Goal: Book appointment/travel/reservation

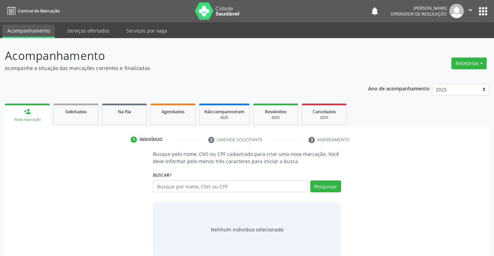
click at [205, 187] on input "text" at bounding box center [230, 187] width 155 height 12
type input "704501662823420"
click at [329, 188] on button "Pesquisar" at bounding box center [325, 187] width 31 height 12
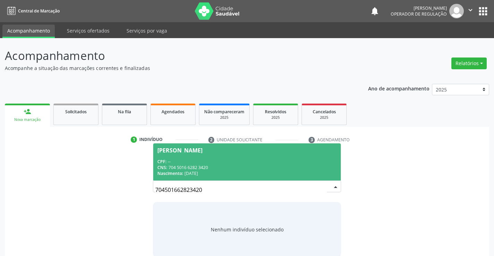
click at [297, 156] on span "[PERSON_NAME] CPF: -- CNS: 704 5016 6282 3420 Nascimento: [DATE]" at bounding box center [246, 162] width 187 height 37
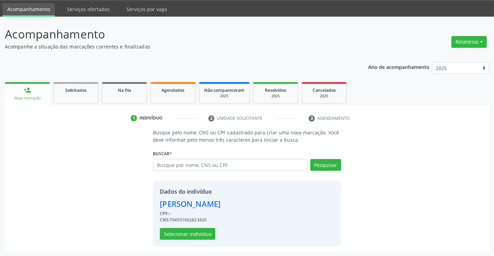
scroll to position [22, 0]
click at [167, 236] on button "Selecionar indivíduo" at bounding box center [187, 234] width 55 height 12
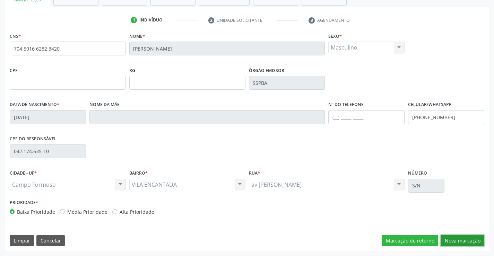
click at [482, 240] on button "Nova marcação" at bounding box center [463, 241] width 44 height 12
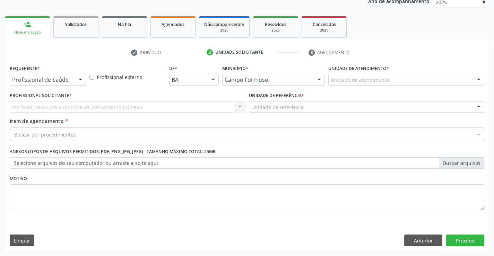
scroll to position [87, 0]
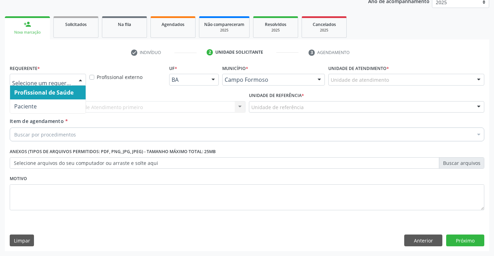
click at [49, 84] on div at bounding box center [48, 80] width 76 height 12
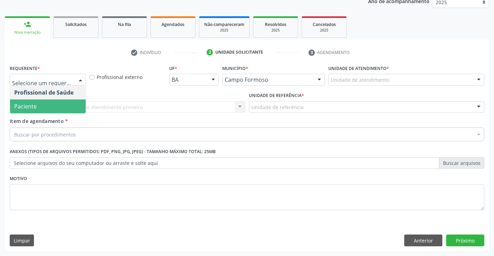
click at [44, 106] on span "Paciente" at bounding box center [48, 107] width 76 height 14
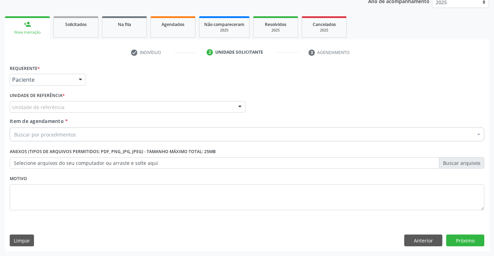
click at [78, 110] on div "Unidade de referência" at bounding box center [128, 107] width 236 height 12
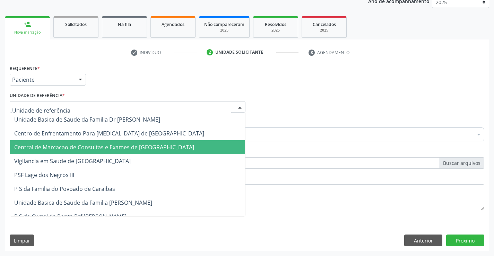
click at [75, 141] on span "Central de Marcacao de Consultas e Exames de [GEOGRAPHIC_DATA]" at bounding box center [127, 147] width 235 height 14
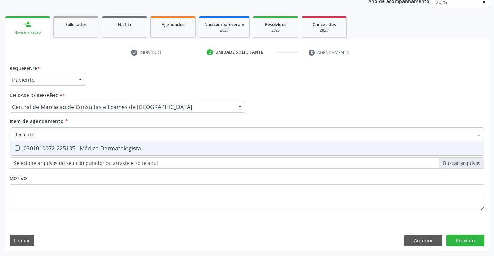
type input "dermatolo"
click at [96, 148] on div "0301010072-225135 - Médico Dermatologista" at bounding box center [247, 149] width 466 height 6
checkbox Dermatologista "true"
click at [482, 242] on div "Requerente * Paciente Profissional de Saúde Paciente Nenhum resultado encontrad…" at bounding box center [247, 157] width 484 height 188
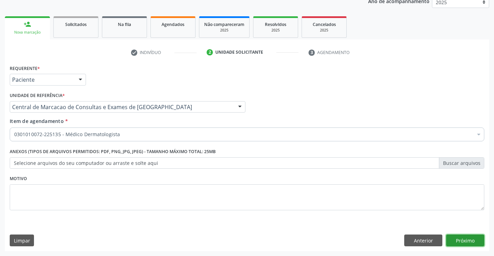
click at [470, 236] on button "Próximo" at bounding box center [465, 241] width 38 height 12
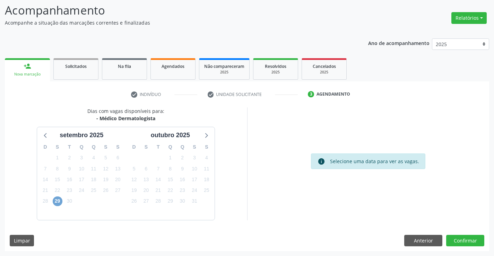
click at [55, 203] on span "29" at bounding box center [58, 202] width 10 height 10
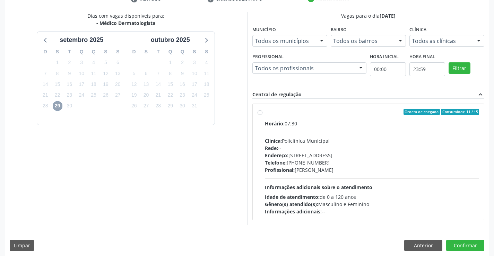
scroll to position [146, 0]
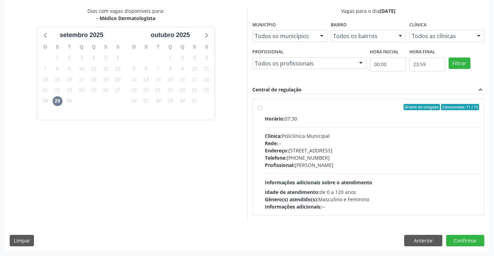
click at [349, 149] on div "Endereço: [STREET_ADDRESS]" at bounding box center [372, 150] width 215 height 7
click at [263, 110] on input "Ordem de chegada Consumidos: 11 / 15 Horário: 07:30 Clínica: Policlínica Munici…" at bounding box center [260, 107] width 5 height 6
radio input "true"
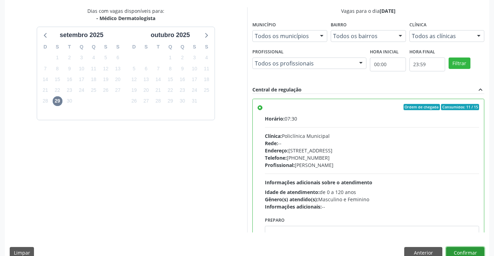
click at [464, 250] on button "Confirmar" at bounding box center [465, 253] width 38 height 12
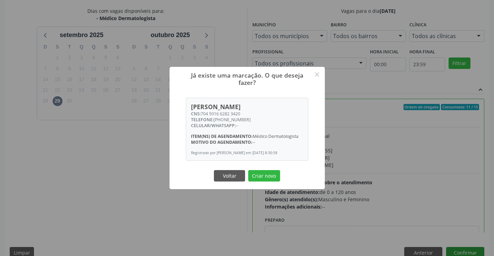
click at [248, 170] on button "Criar novo" at bounding box center [264, 176] width 32 height 12
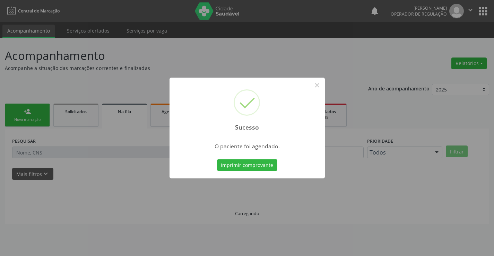
scroll to position [0, 0]
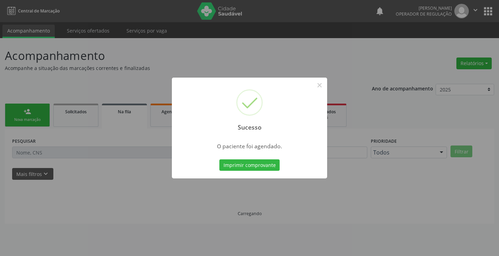
click at [220, 160] on button "Imprimir comprovante" at bounding box center [250, 166] width 60 height 12
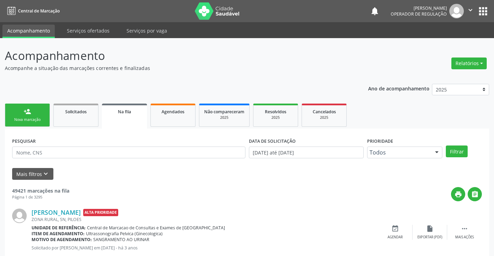
click at [29, 112] on div "person_add" at bounding box center [28, 112] width 8 height 8
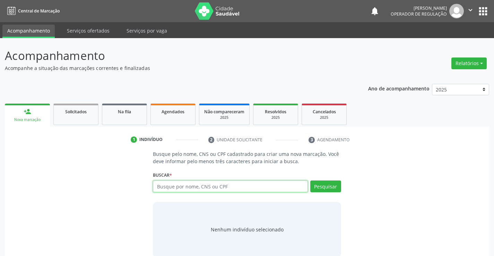
click at [216, 186] on input "text" at bounding box center [230, 187] width 155 height 12
type input "702507302026331"
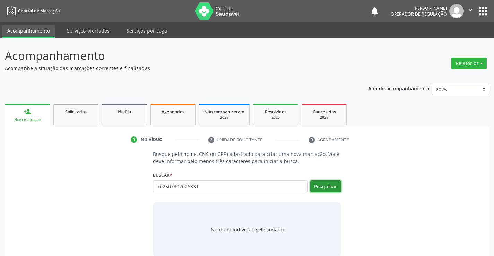
click at [328, 184] on button "Pesquisar" at bounding box center [325, 187] width 31 height 12
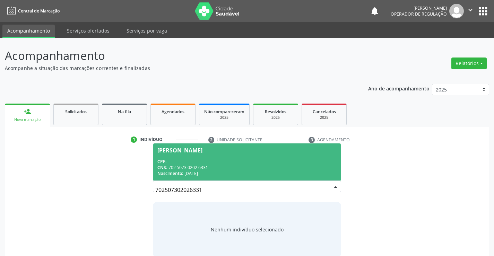
click at [280, 165] on div "CNS: 702 5073 0202 6331" at bounding box center [246, 168] width 179 height 6
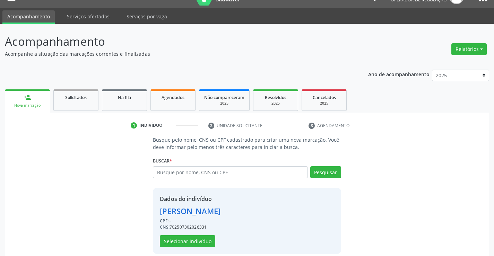
scroll to position [22, 0]
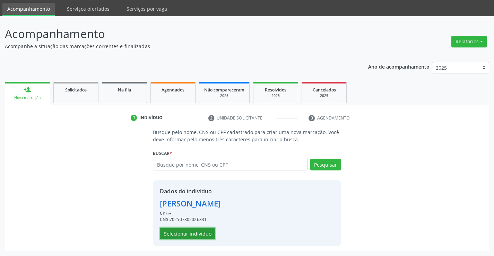
click at [191, 231] on button "Selecionar indivíduo" at bounding box center [187, 234] width 55 height 12
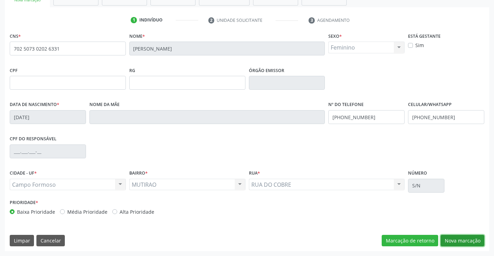
click at [474, 238] on button "Nova marcação" at bounding box center [463, 241] width 44 height 12
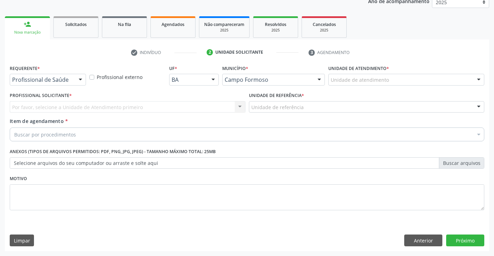
scroll to position [87, 0]
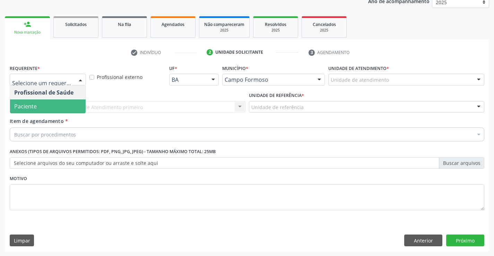
click at [32, 108] on span "Paciente" at bounding box center [25, 107] width 23 height 8
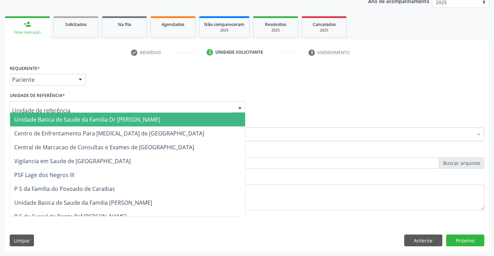
click at [66, 105] on div at bounding box center [128, 107] width 236 height 12
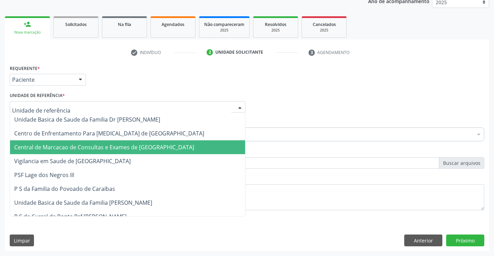
click at [62, 146] on span "Central de Marcacao de Consultas e Exames de [GEOGRAPHIC_DATA]" at bounding box center [104, 148] width 180 height 8
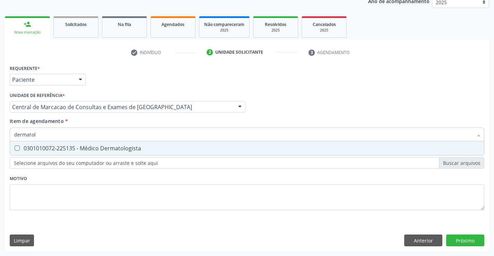
type input "dermatolo"
click at [134, 148] on div "0301010072-225135 - Médico Dermatologista" at bounding box center [247, 149] width 466 height 6
checkbox Dermatologista "true"
click at [473, 238] on div "Requerente * Paciente Profissional de Saúde Paciente Nenhum resultado encontrad…" at bounding box center [247, 157] width 484 height 188
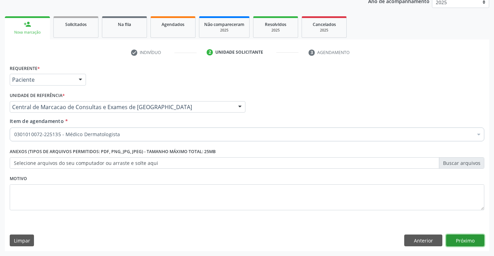
click at [452, 237] on button "Próximo" at bounding box center [465, 241] width 38 height 12
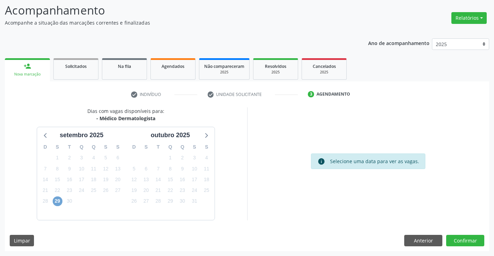
click at [56, 199] on span "29" at bounding box center [58, 202] width 10 height 10
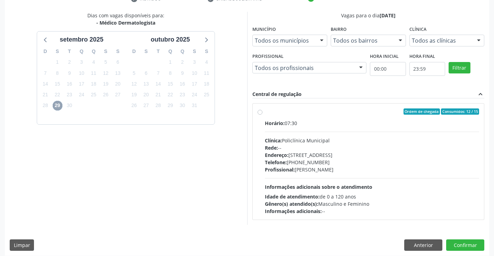
scroll to position [146, 0]
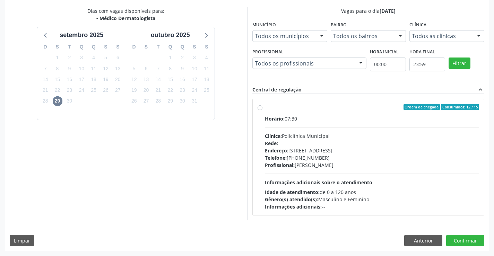
click at [323, 162] on div "Profissional: [PERSON_NAME]" at bounding box center [372, 165] width 215 height 7
click at [263, 110] on input "Ordem de chegada Consumidos: 12 / 15 Horário: 07:30 Clínica: Policlínica Munici…" at bounding box center [260, 107] width 5 height 6
radio input "true"
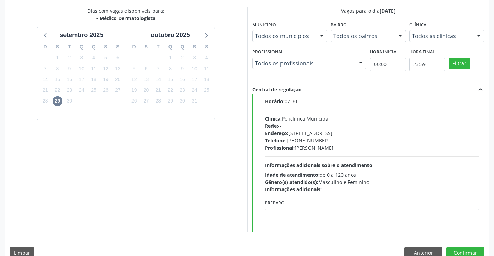
scroll to position [34, 0]
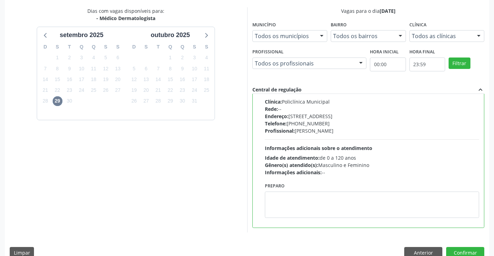
click at [455, 247] on div "Dias com vagas disponíveis para: - Médico Dermatologista [DATE] D S T Q Q S S 3…" at bounding box center [247, 135] width 484 height 256
click at [455, 249] on button "Confirmar" at bounding box center [465, 253] width 38 height 12
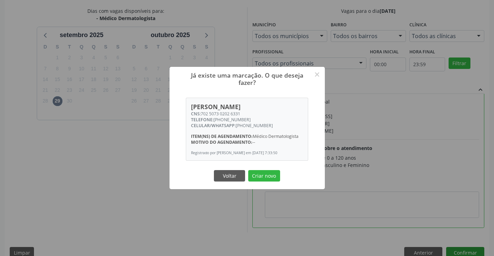
click at [248, 170] on button "Criar novo" at bounding box center [264, 176] width 32 height 12
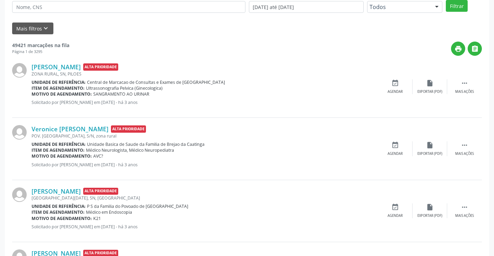
scroll to position [0, 0]
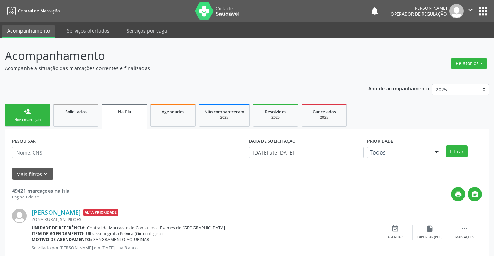
click at [469, 7] on icon "" at bounding box center [471, 10] width 8 height 8
click at [441, 42] on link "Sair" at bounding box center [453, 42] width 48 height 10
